Goal: Check status: Check status

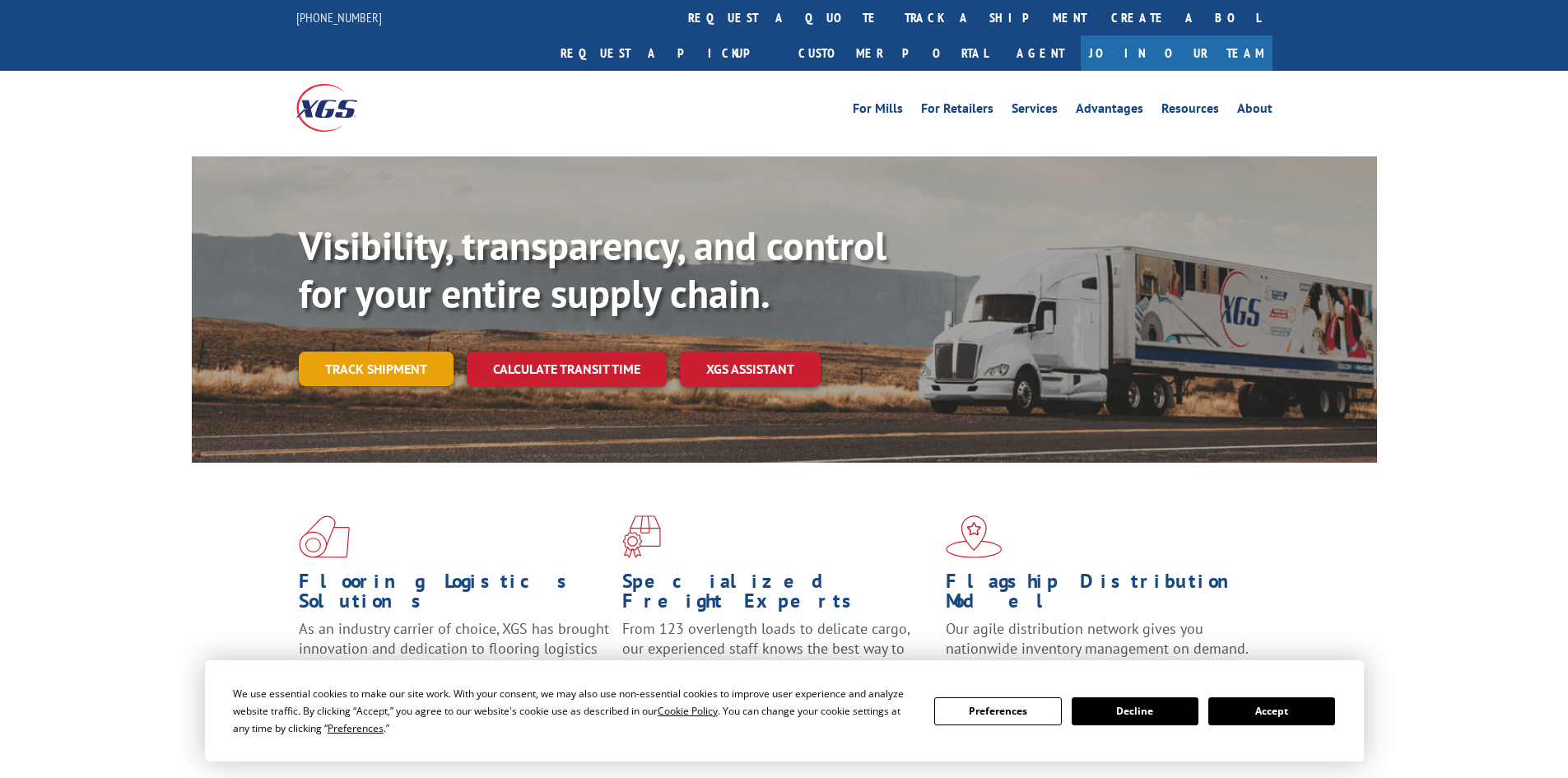
click at [397, 351] on link "Track shipment" at bounding box center [375, 368] width 155 height 34
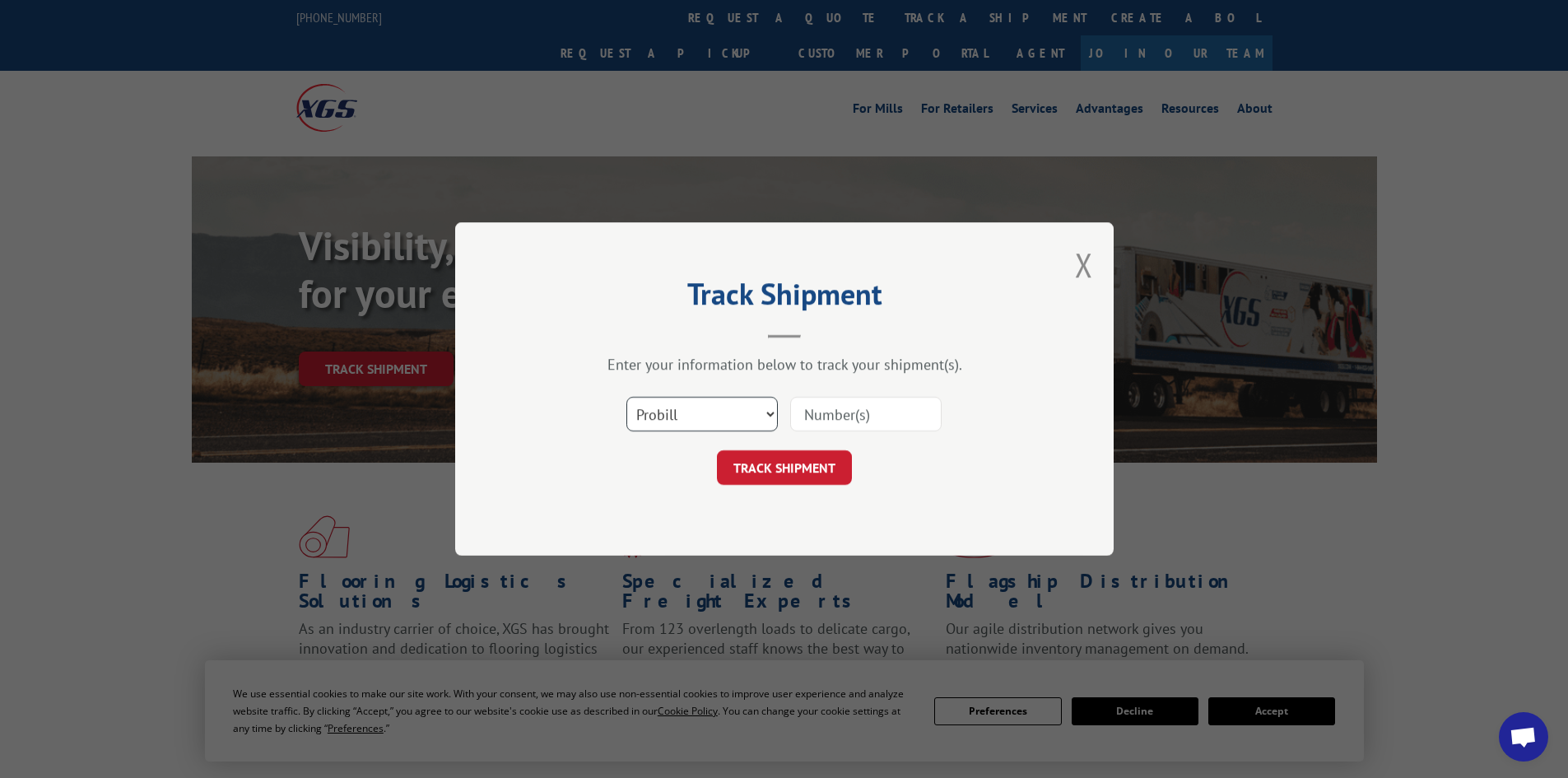
click at [688, 400] on select "Select category... Probill BOL PO" at bounding box center [702, 414] width 151 height 34
select select "bol"
click at [626, 397] on select "Select category... Probill BOL PO" at bounding box center [702, 414] width 151 height 34
click at [841, 419] on input at bounding box center [866, 414] width 151 height 34
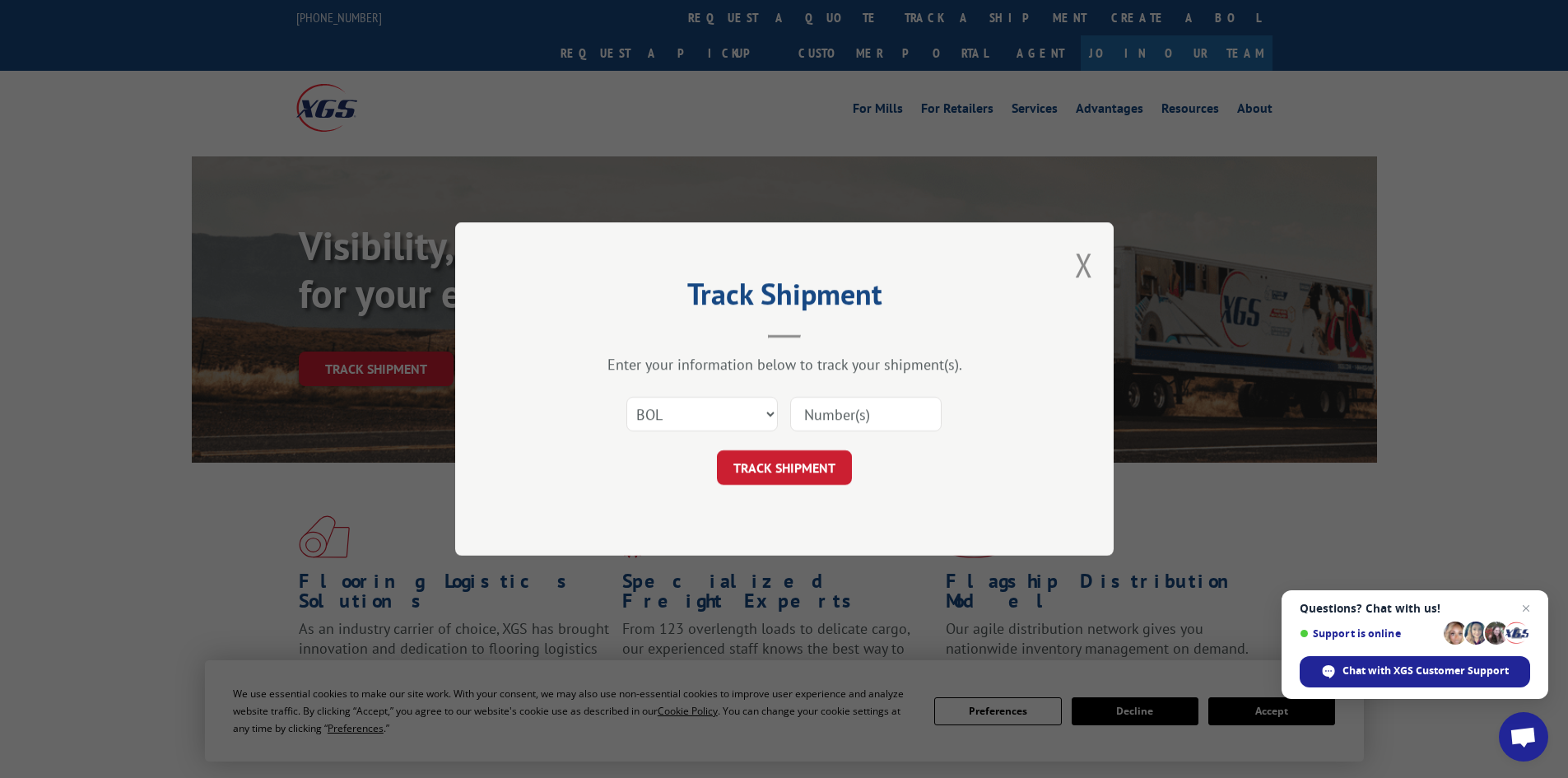
paste input "5309137"
type input "5309137"
click at [805, 460] on button "TRACK SHIPMENT" at bounding box center [784, 467] width 135 height 34
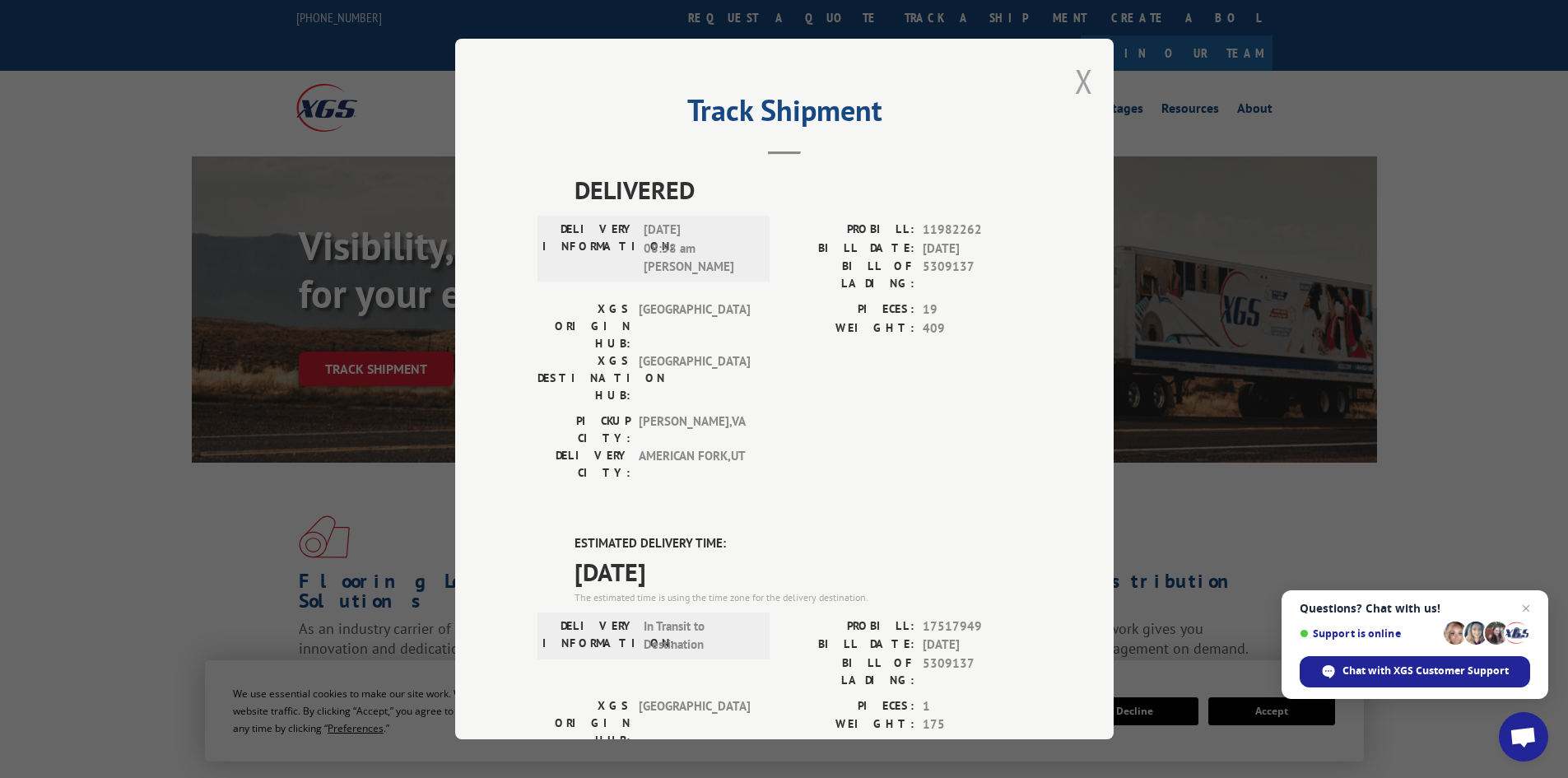
click at [1077, 70] on button "Close modal" at bounding box center [1084, 81] width 19 height 44
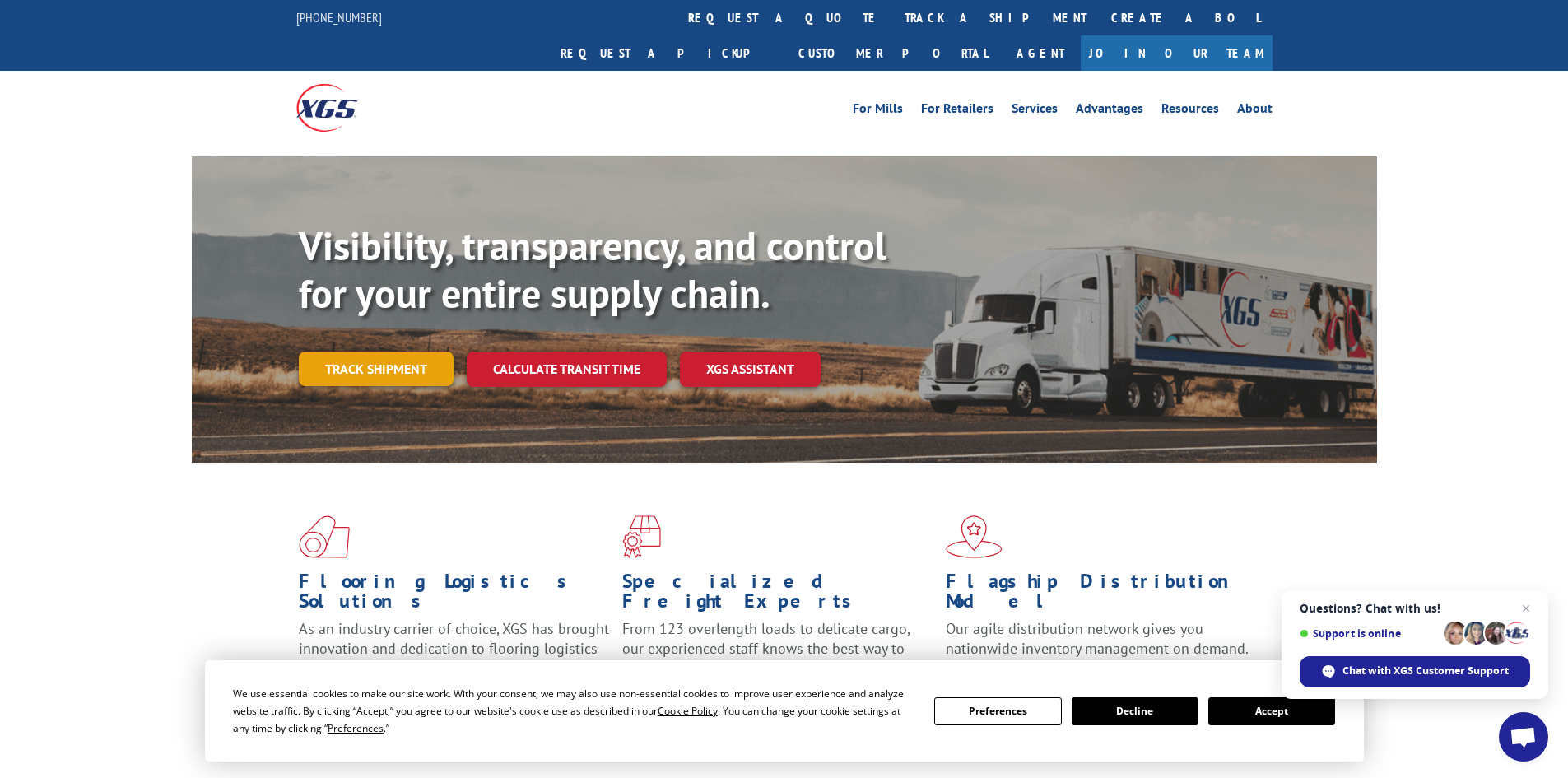
click at [422, 351] on link "Track shipment" at bounding box center [375, 368] width 155 height 34
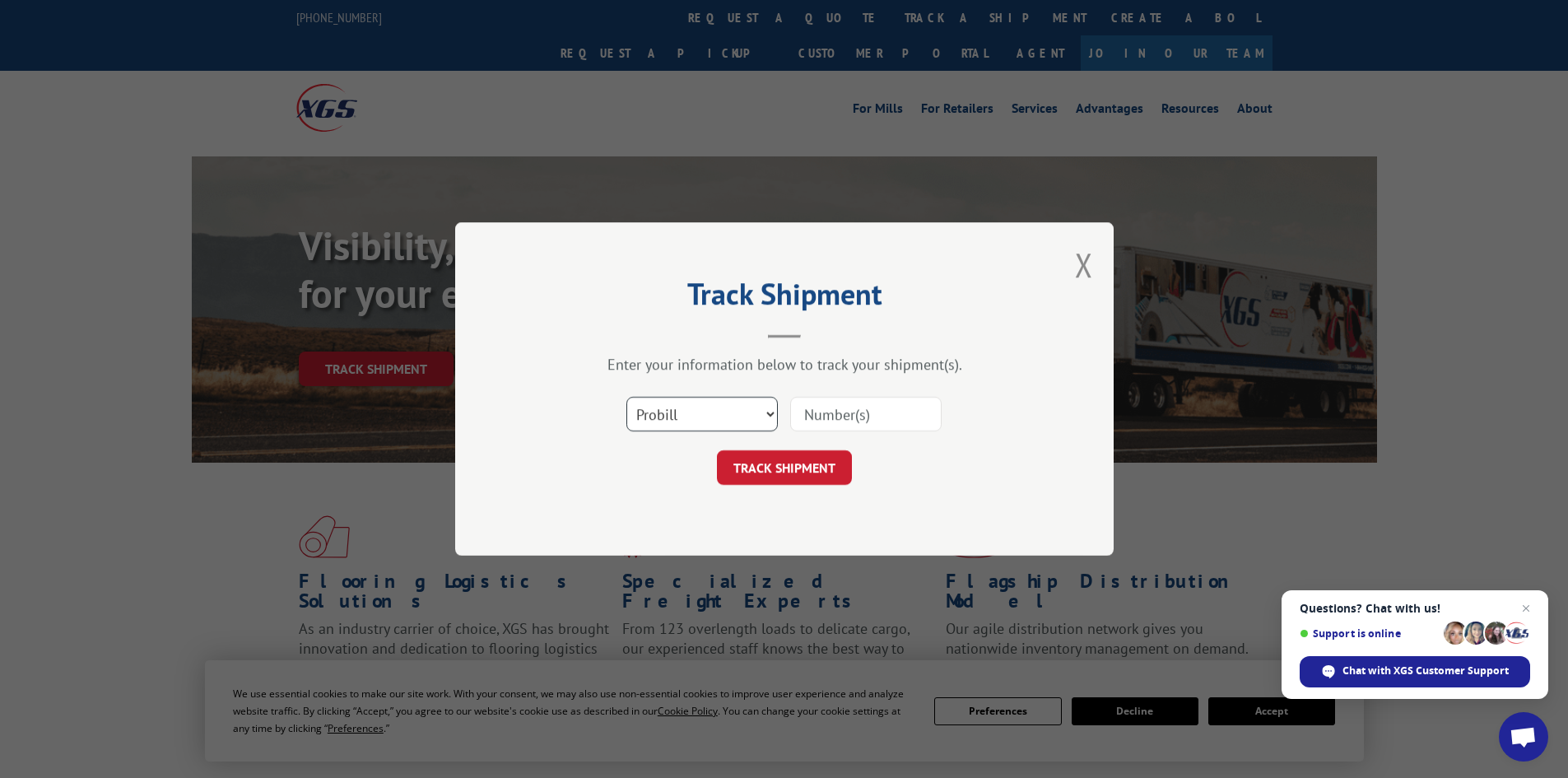
click at [726, 423] on select "Select category... Probill BOL PO" at bounding box center [702, 414] width 151 height 34
select select "bol"
click at [626, 397] on select "Select category... Probill BOL PO" at bounding box center [702, 414] width 151 height 34
click at [847, 418] on input at bounding box center [866, 414] width 151 height 34
paste input "5270050"
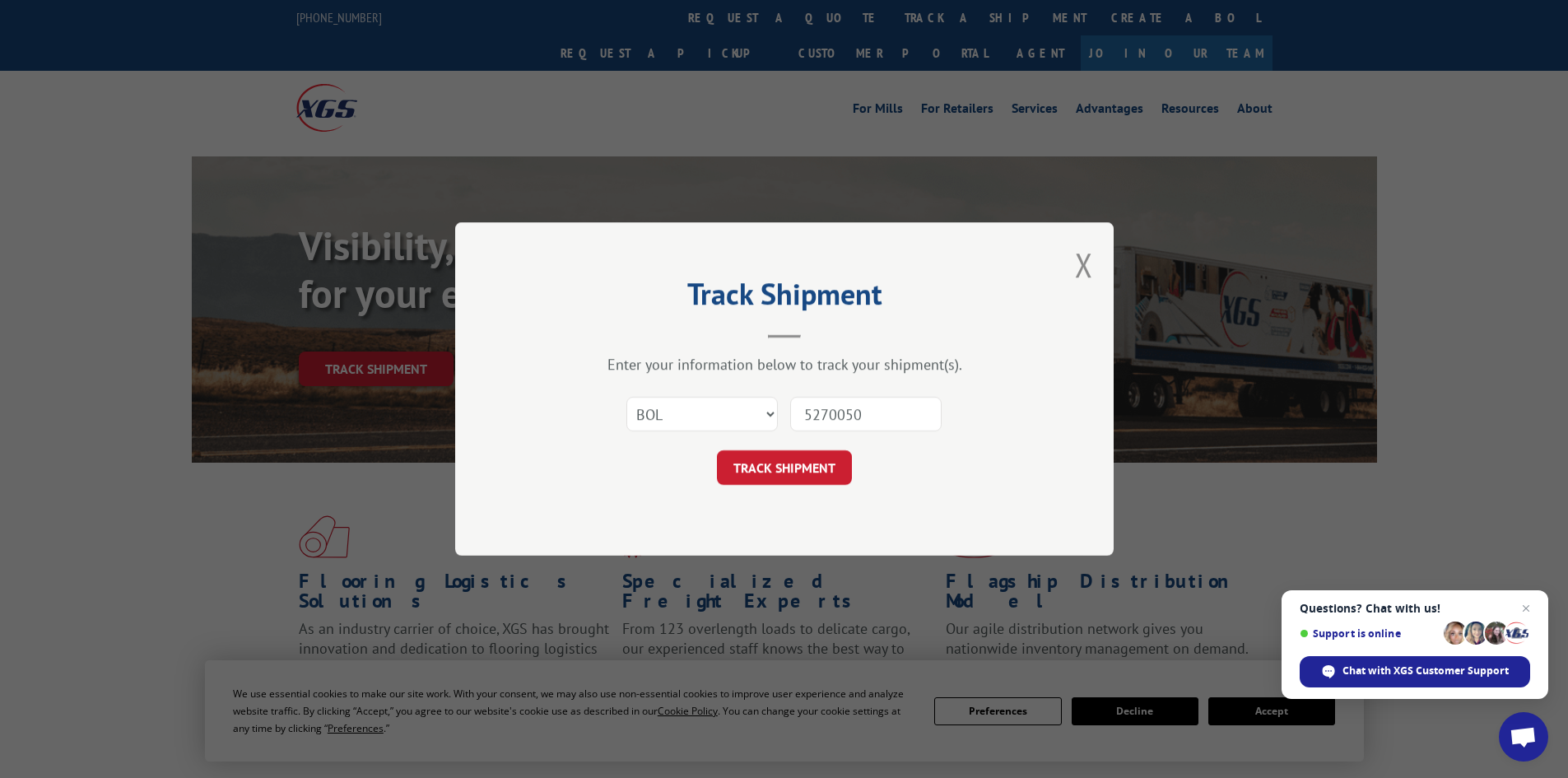
type input "5270050"
click at [819, 487] on div "Track Shipment Enter your information below to track your shipment(s). Select c…" at bounding box center [784, 389] width 658 height 334
click at [829, 470] on button "TRACK SHIPMENT" at bounding box center [784, 467] width 135 height 34
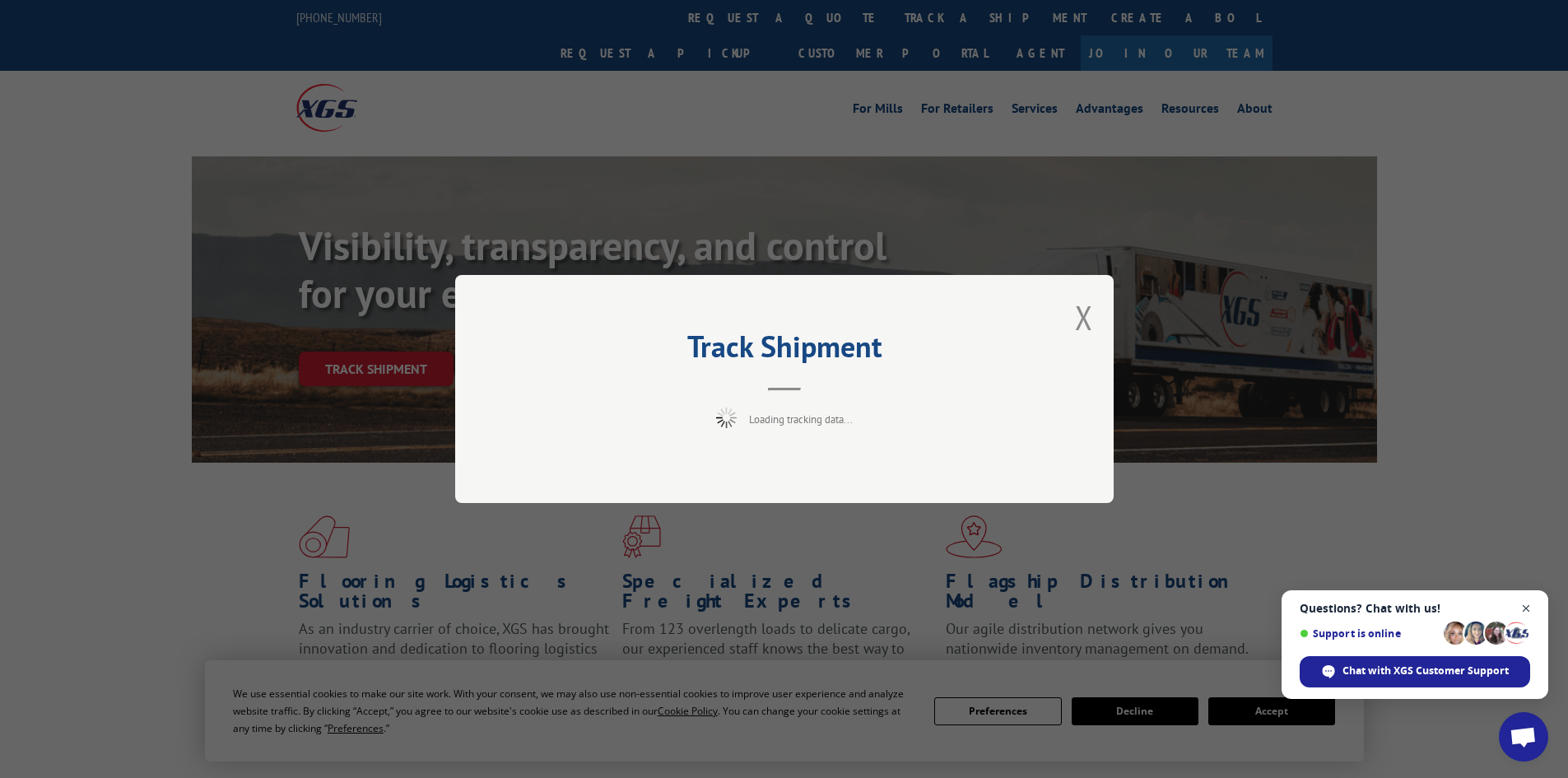
click at [1525, 614] on span "Close chat" at bounding box center [1526, 609] width 20 height 20
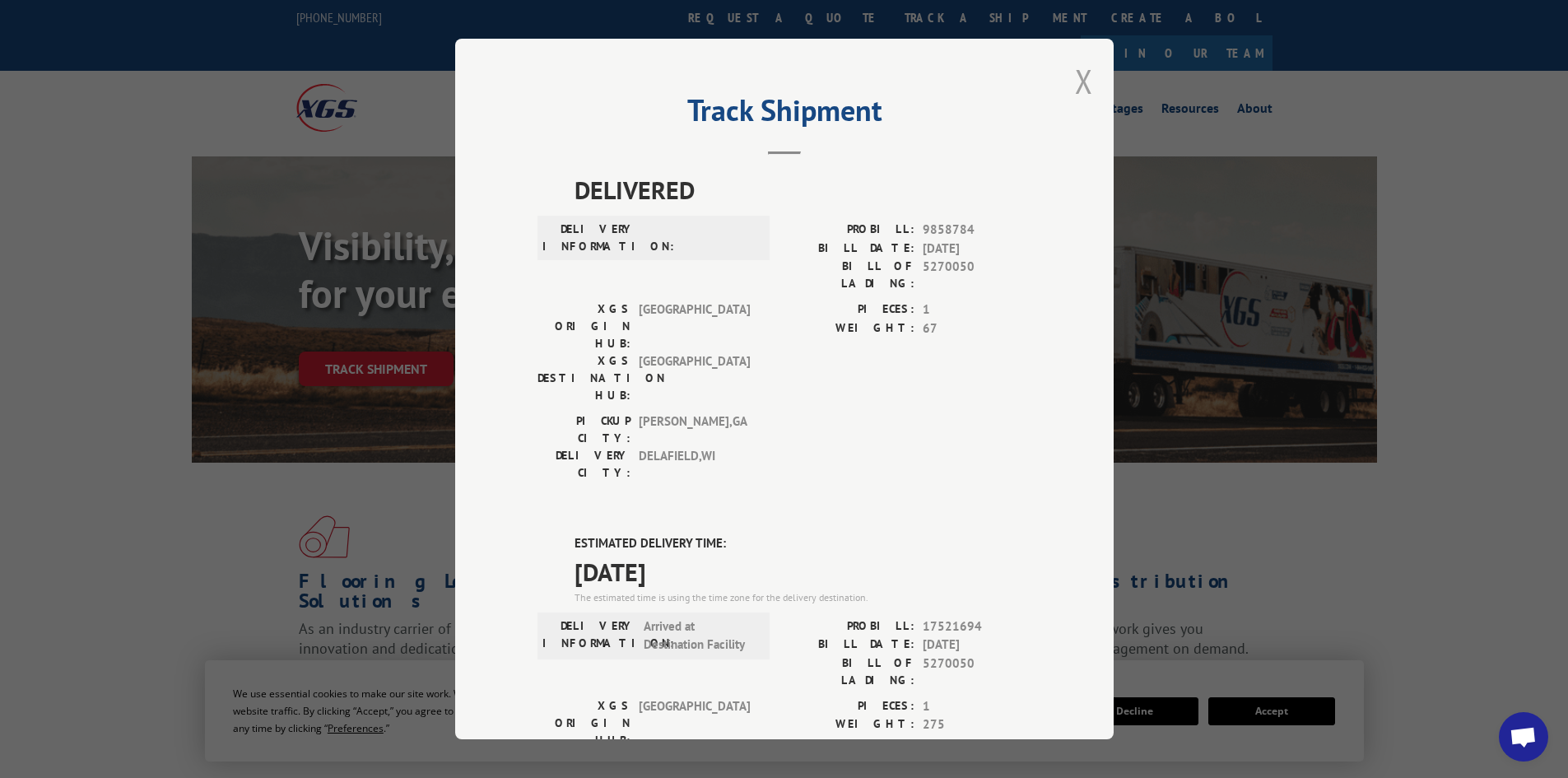
click at [1081, 85] on button "Close modal" at bounding box center [1084, 81] width 19 height 44
